Goal: Information Seeking & Learning: Find specific fact

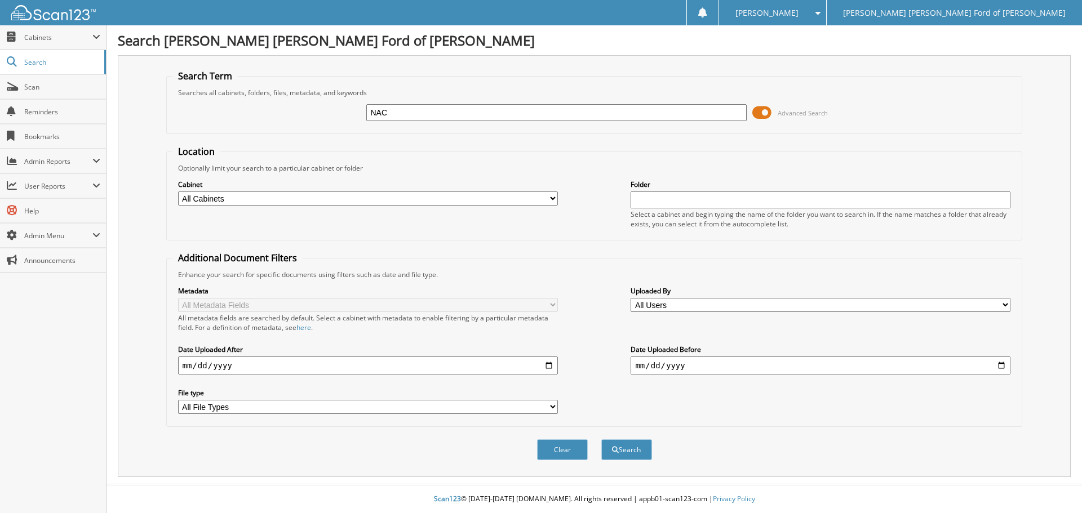
type input "NAC"
click at [601, 440] on button "Search" at bounding box center [626, 450] width 51 height 21
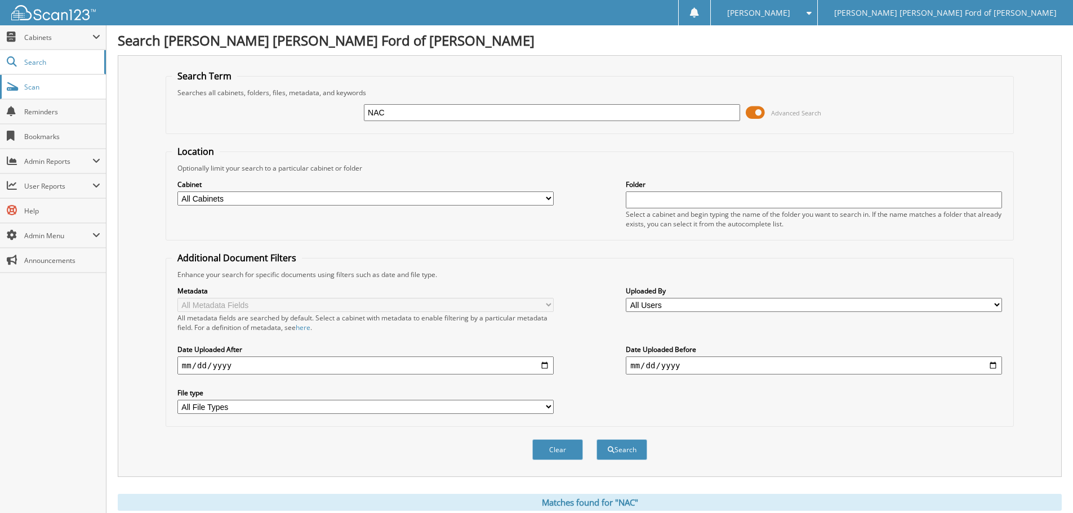
click at [28, 89] on span "Scan" at bounding box center [62, 87] width 76 height 10
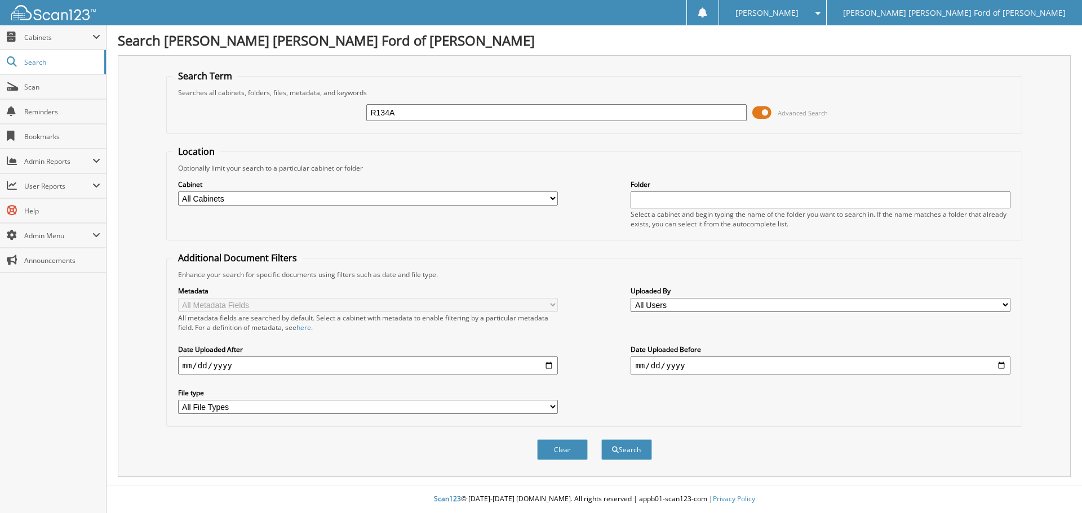
type input "R134A"
click at [601, 440] on button "Search" at bounding box center [626, 450] width 51 height 21
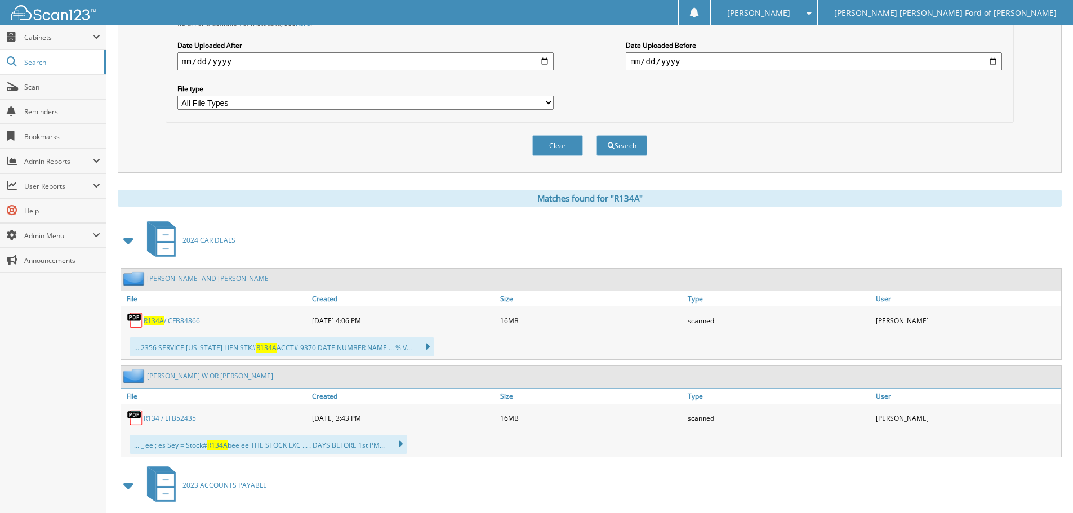
scroll to position [394, 0]
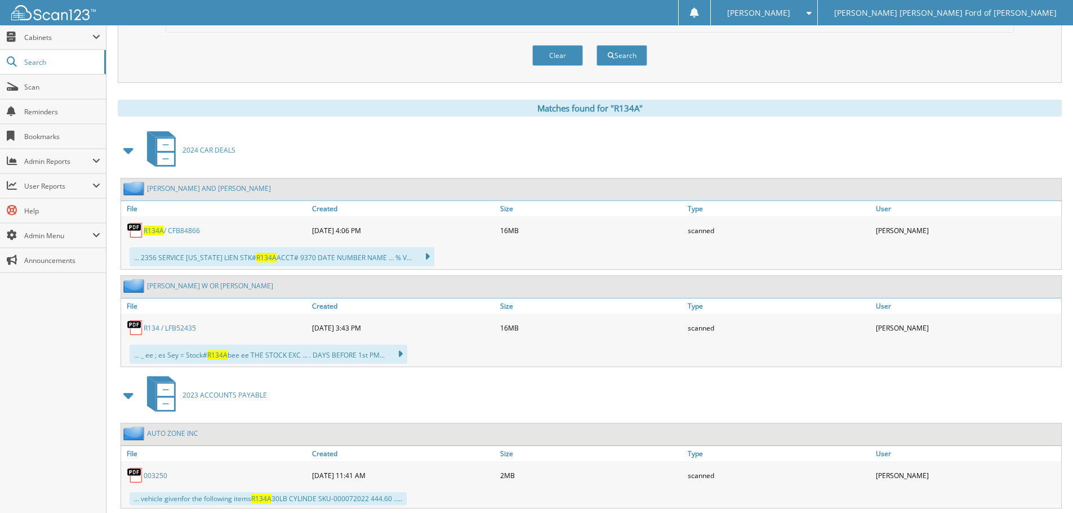
click at [190, 233] on link "R134A / CFB84866" at bounding box center [172, 231] width 56 height 10
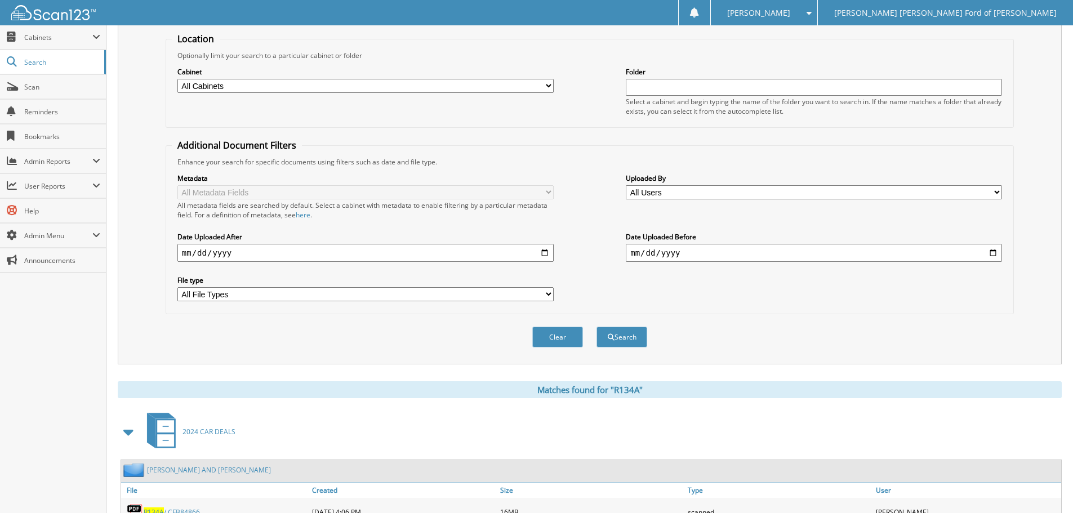
scroll to position [0, 0]
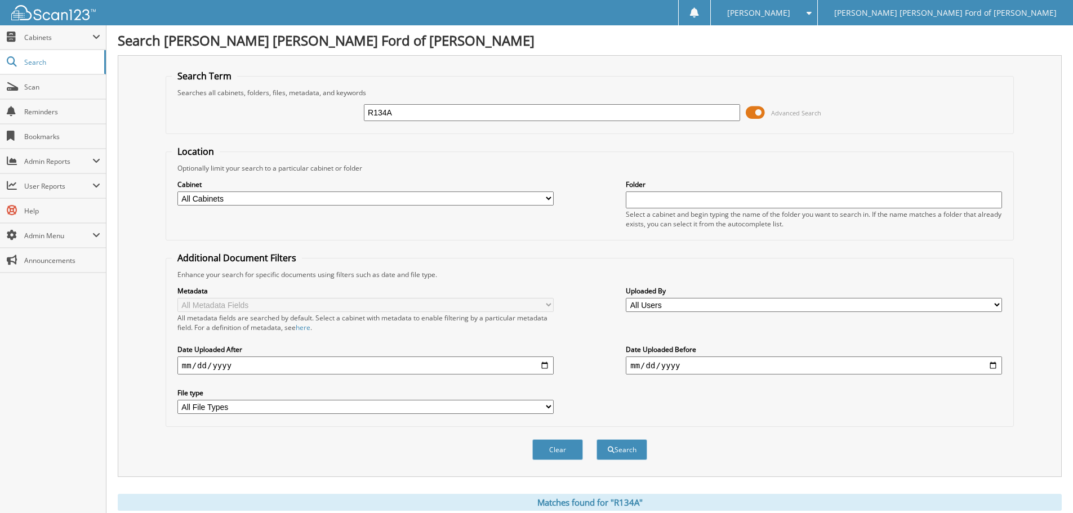
click at [414, 109] on input "R134A" at bounding box center [552, 112] width 376 height 17
type input "[PERSON_NAME]"
click at [597, 440] on button "Search" at bounding box center [622, 450] width 51 height 21
click at [442, 117] on input "[PERSON_NAME]" at bounding box center [552, 112] width 376 height 17
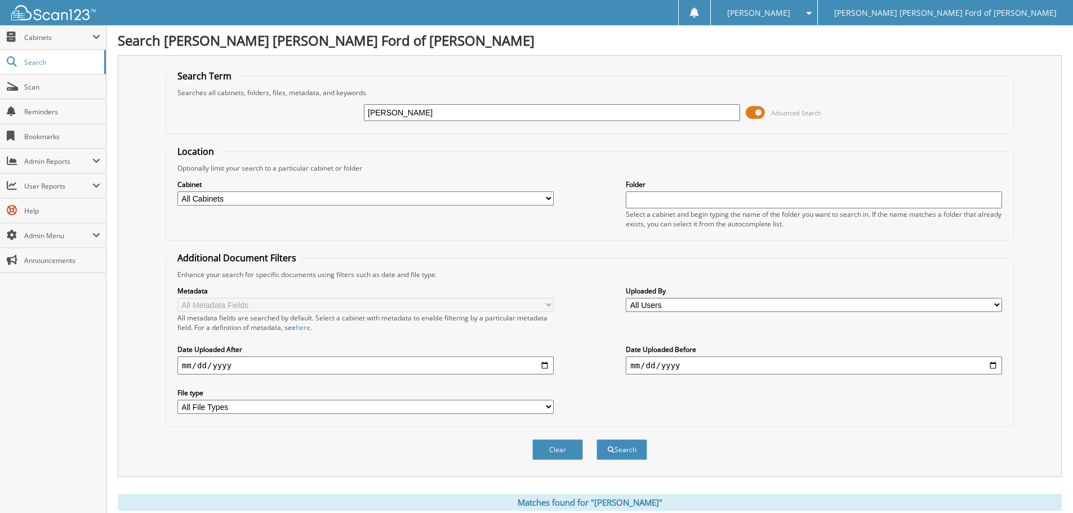
click at [442, 117] on input "[PERSON_NAME]" at bounding box center [552, 112] width 376 height 17
click at [228, 436] on div "Clear Search" at bounding box center [590, 450] width 849 height 46
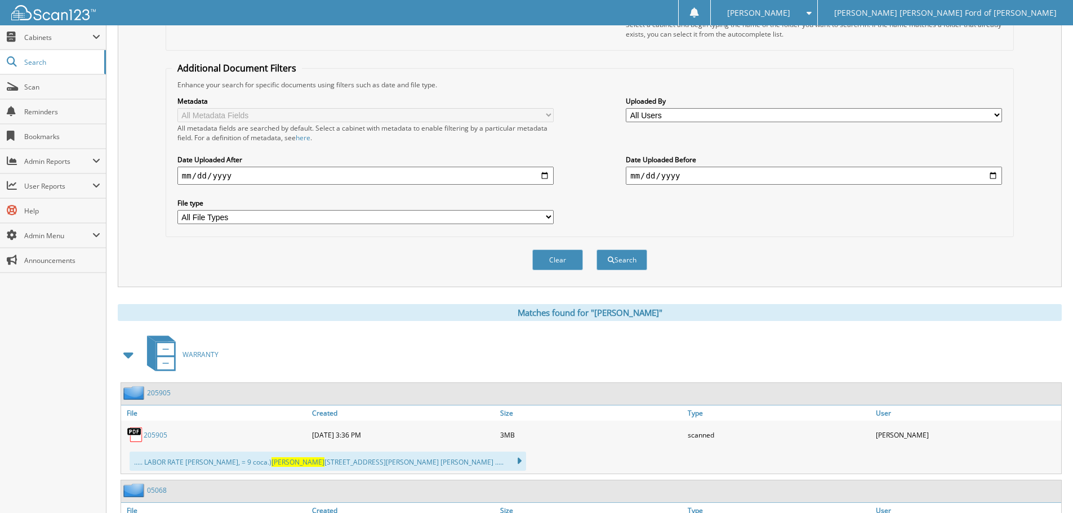
scroll to position [169, 0]
